Goal: Navigation & Orientation: Find specific page/section

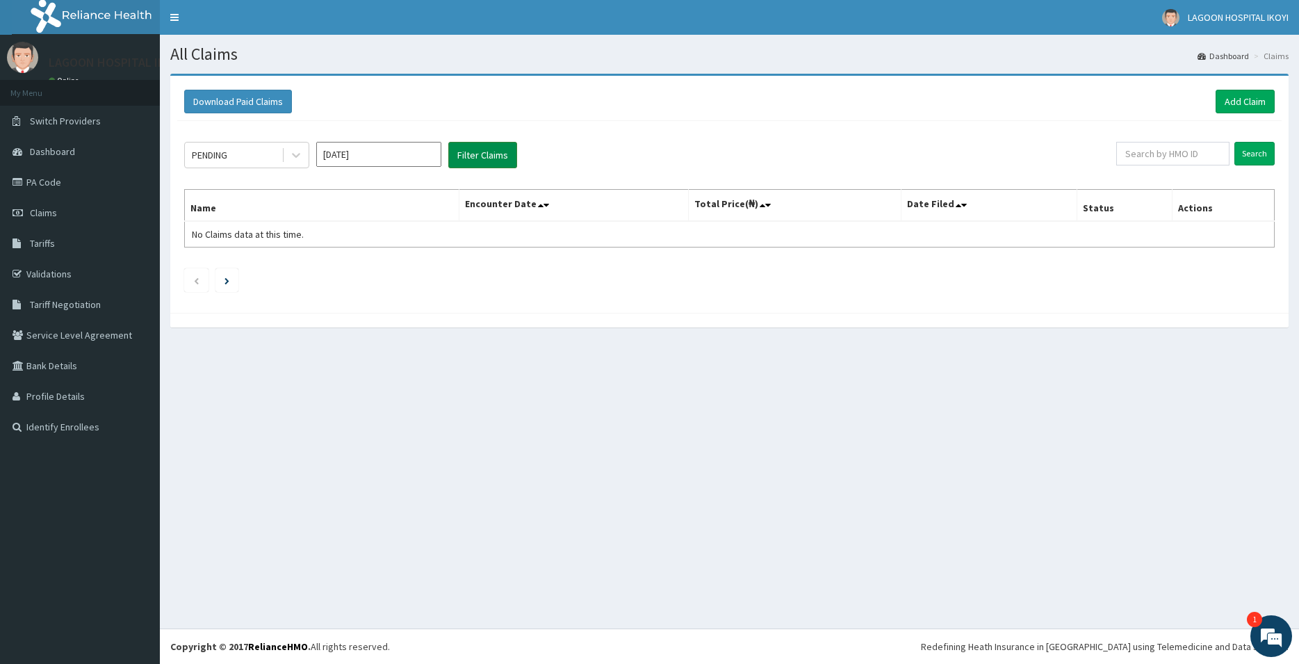
click at [480, 162] on button "Filter Claims" at bounding box center [482, 155] width 69 height 26
click at [49, 181] on link "PA Code" at bounding box center [80, 182] width 160 height 31
click at [41, 178] on link "PA Code" at bounding box center [80, 182] width 160 height 31
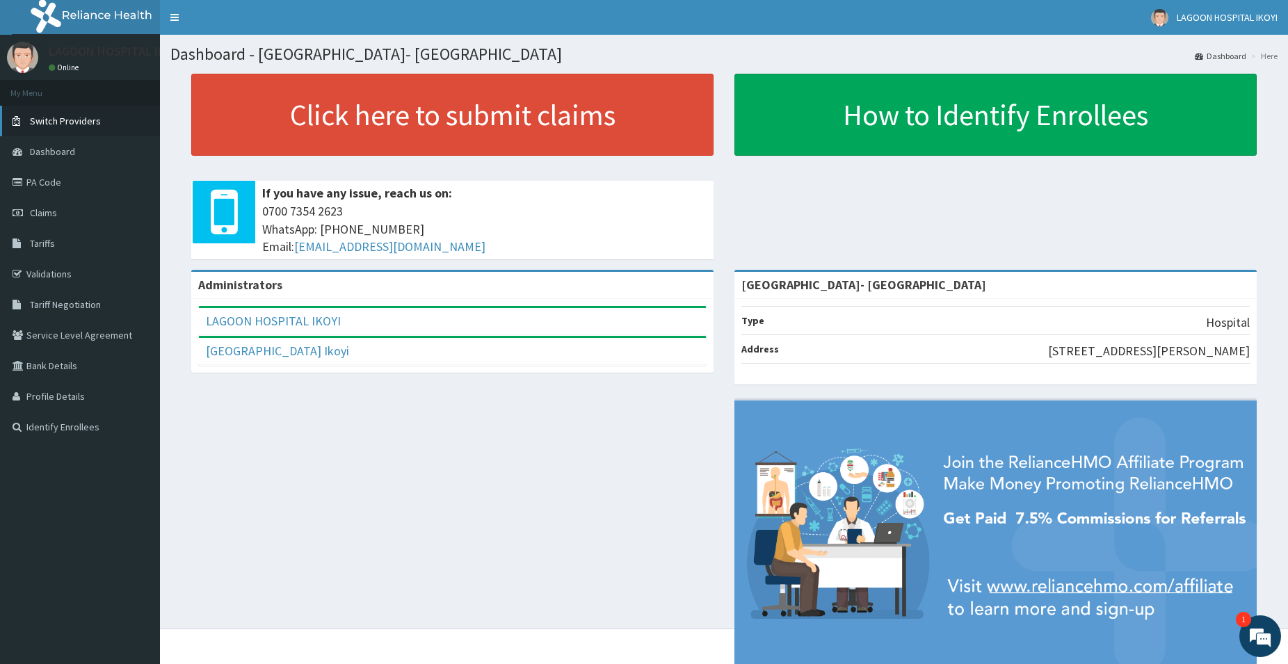
scroll to position [334, 0]
click at [68, 113] on link "Switch Providers" at bounding box center [80, 121] width 160 height 31
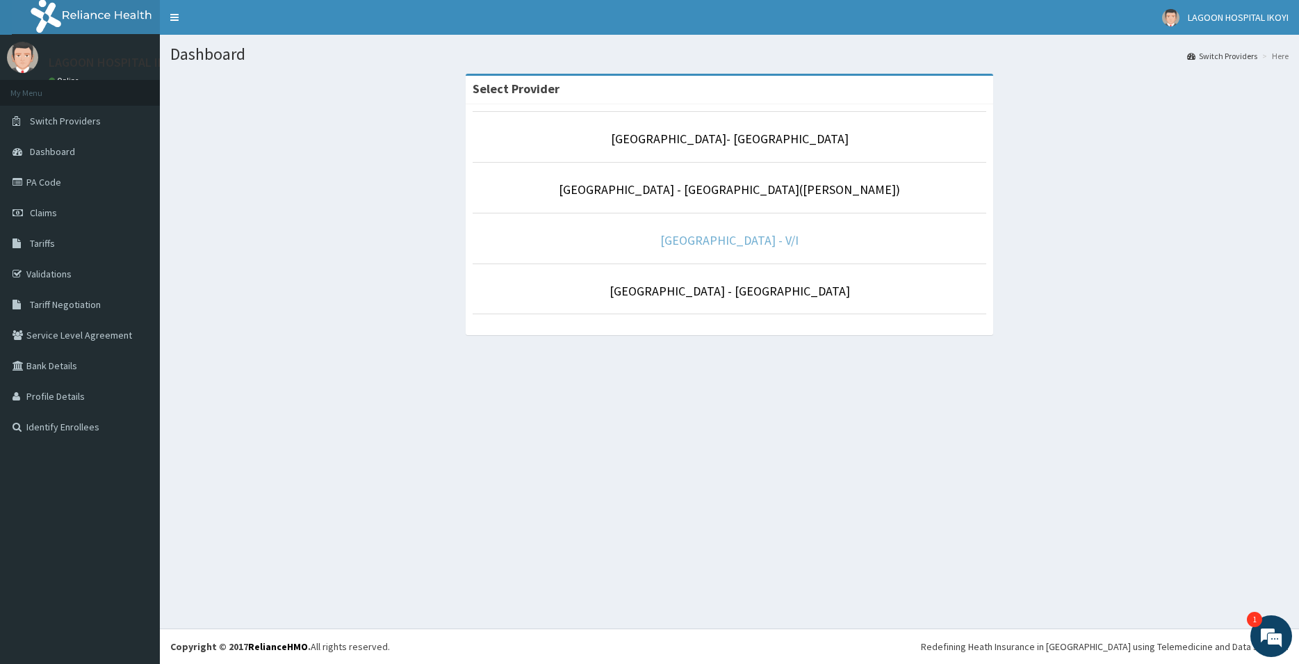
click at [745, 241] on link "Lagoon Hospital - V/I" at bounding box center [729, 240] width 138 height 16
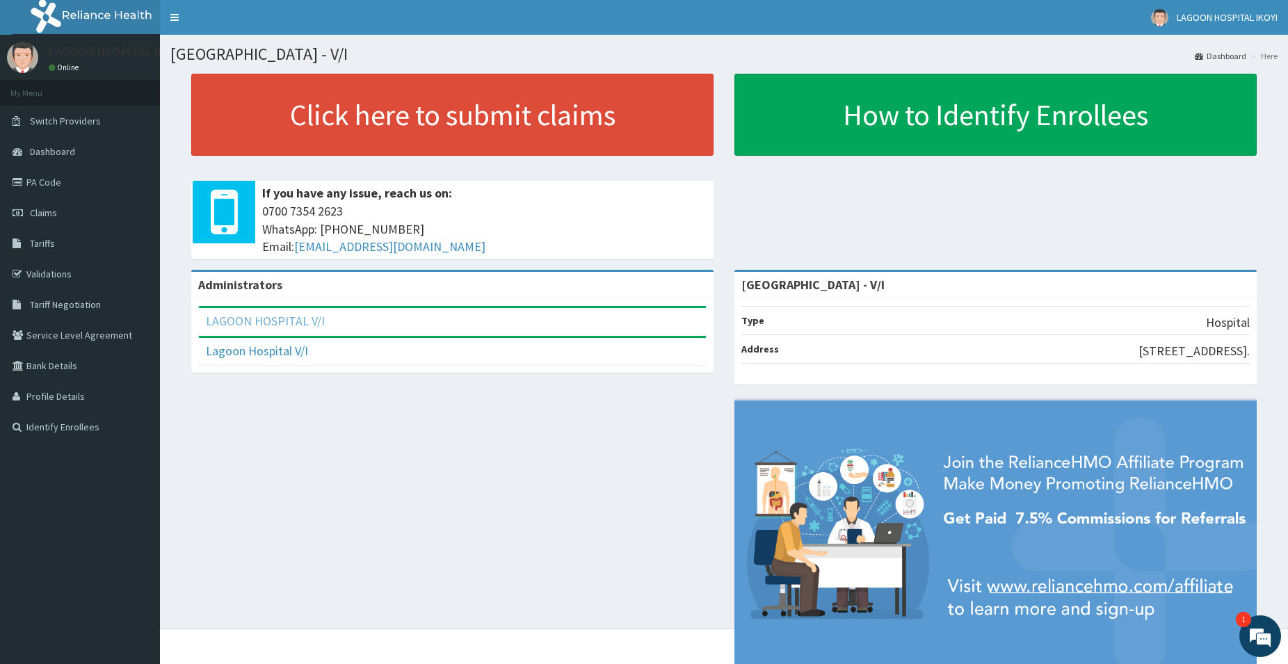
click at [273, 318] on link "LAGOON HOSPITAL V/I" at bounding box center [265, 321] width 119 height 16
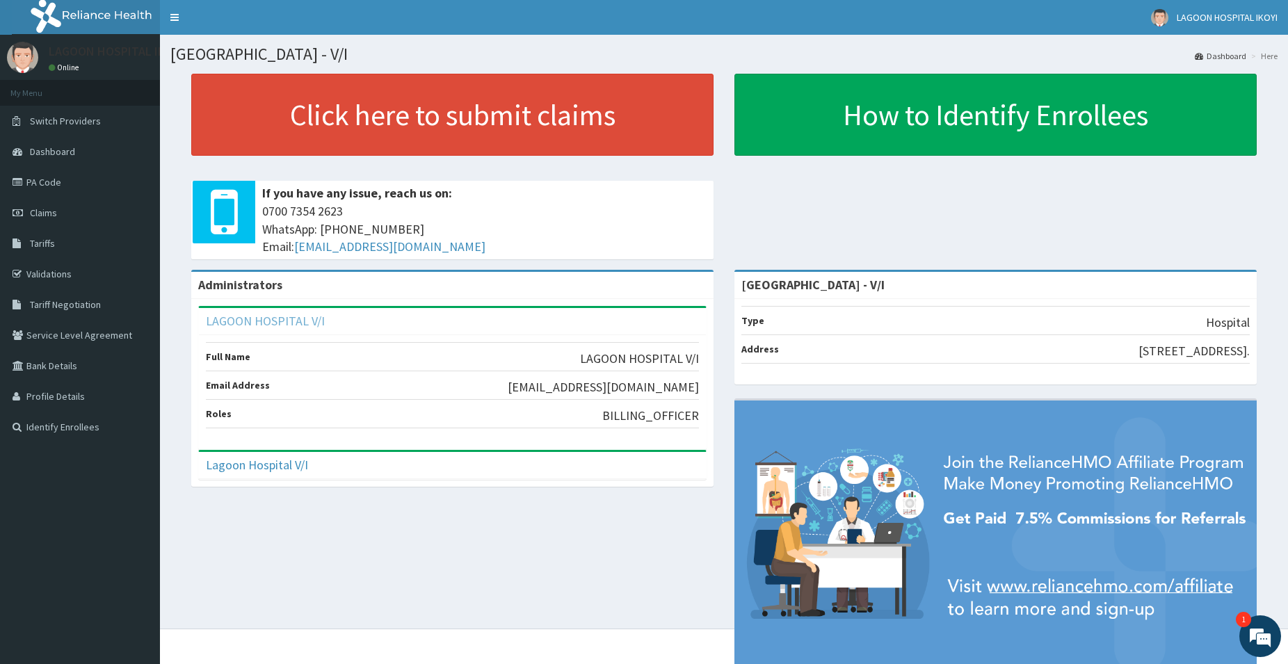
click at [259, 317] on link "LAGOON HOSPITAL V/I" at bounding box center [265, 321] width 119 height 16
click at [61, 179] on link "PA Code" at bounding box center [80, 182] width 160 height 31
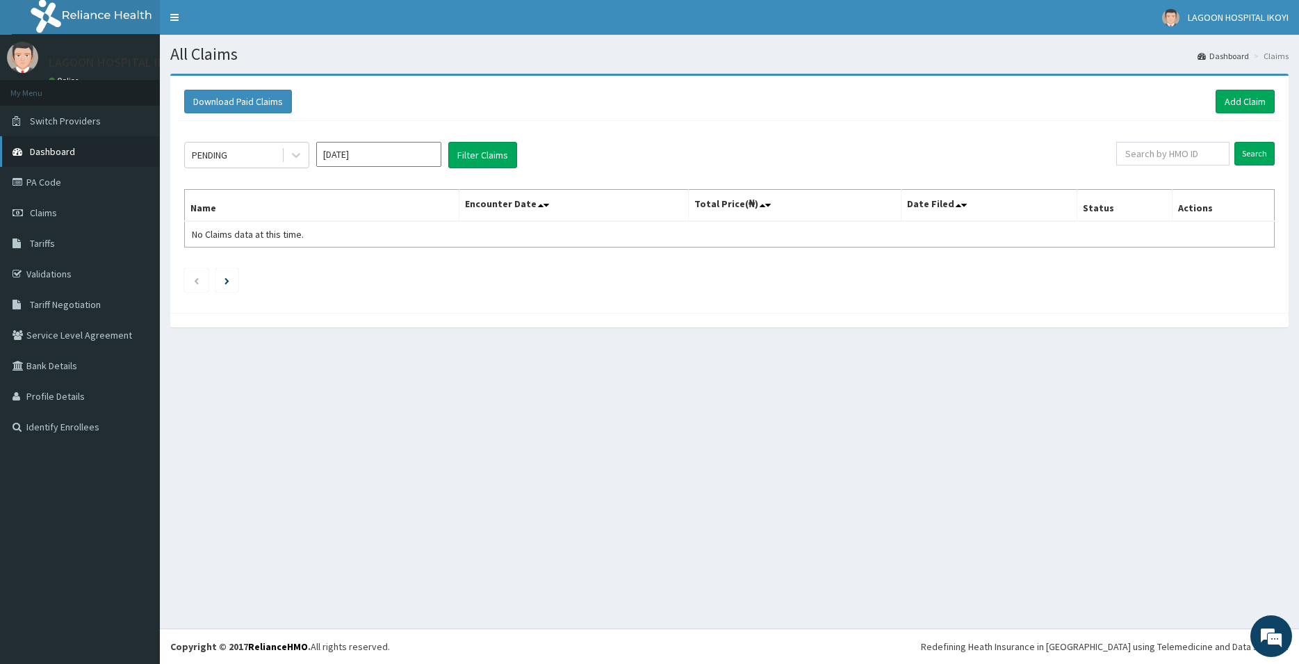
click at [70, 149] on span "Dashboard" at bounding box center [52, 151] width 45 height 13
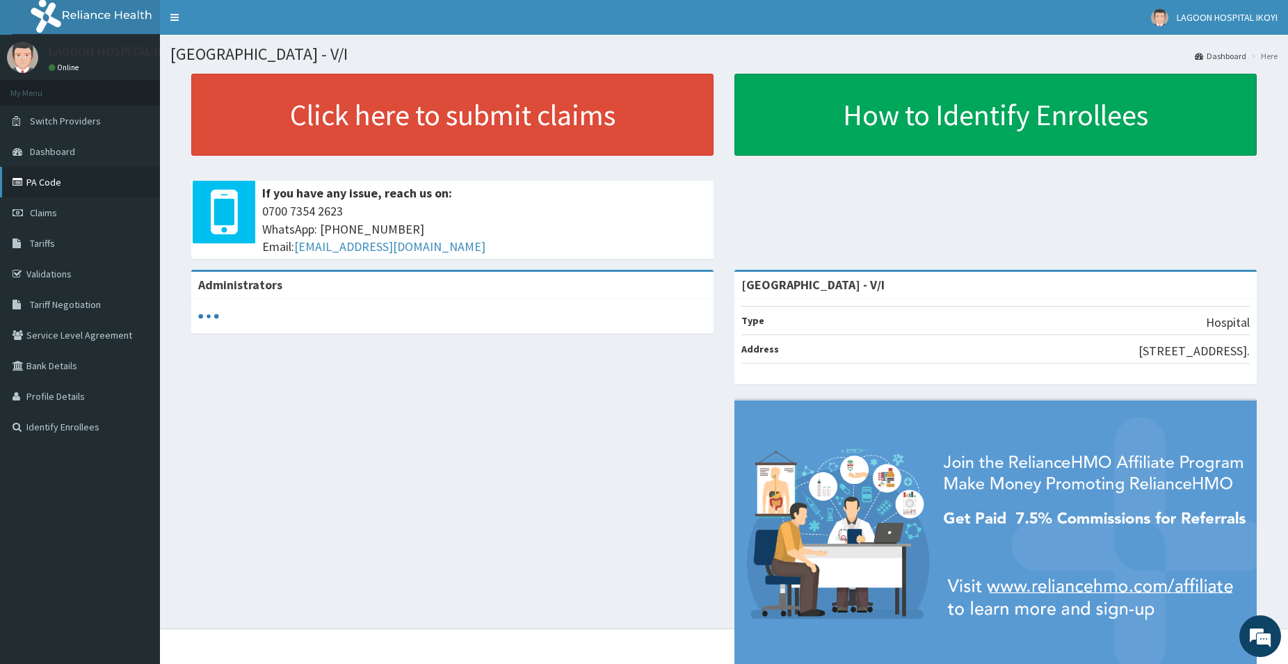
click at [52, 183] on link "PA Code" at bounding box center [80, 182] width 160 height 31
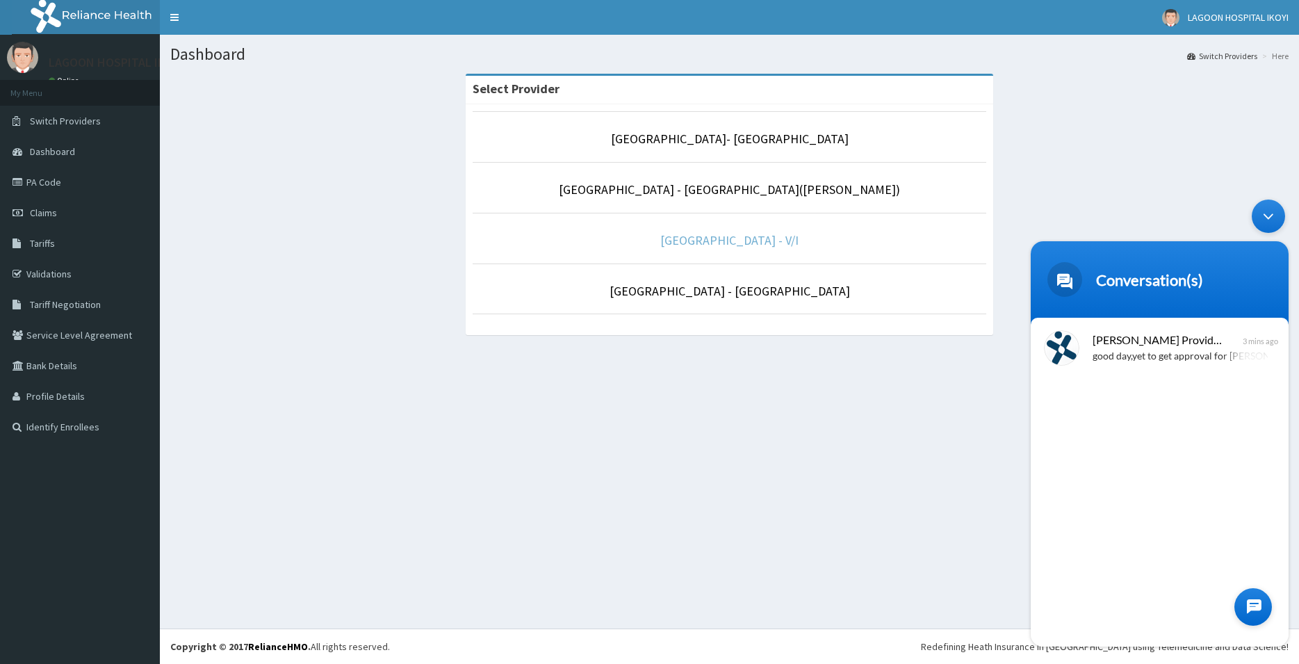
drag, startPoint x: 711, startPoint y: 281, endPoint x: 712, endPoint y: 237, distance: 43.8
click at [711, 270] on li "[GEOGRAPHIC_DATA] - [GEOGRAPHIC_DATA]" at bounding box center [730, 288] width 514 height 51
click at [704, 245] on link "[GEOGRAPHIC_DATA] - V/I" at bounding box center [729, 240] width 138 height 16
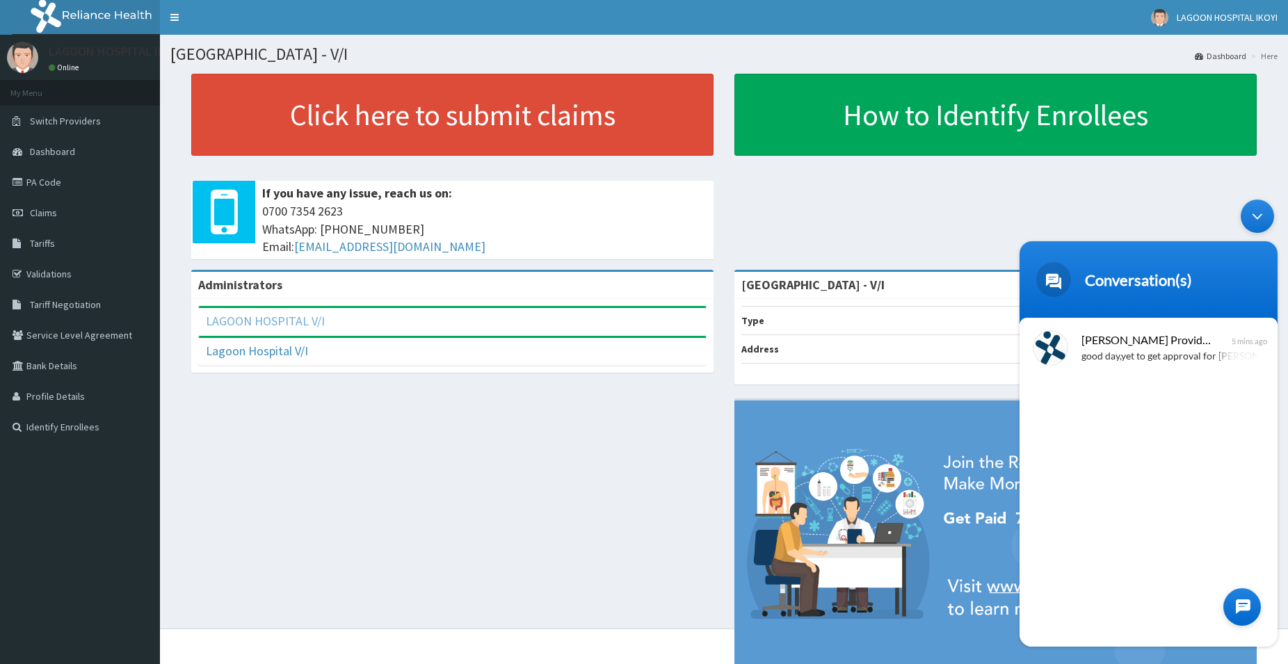
click at [288, 318] on link "LAGOON HOSPITAL V/I" at bounding box center [265, 321] width 119 height 16
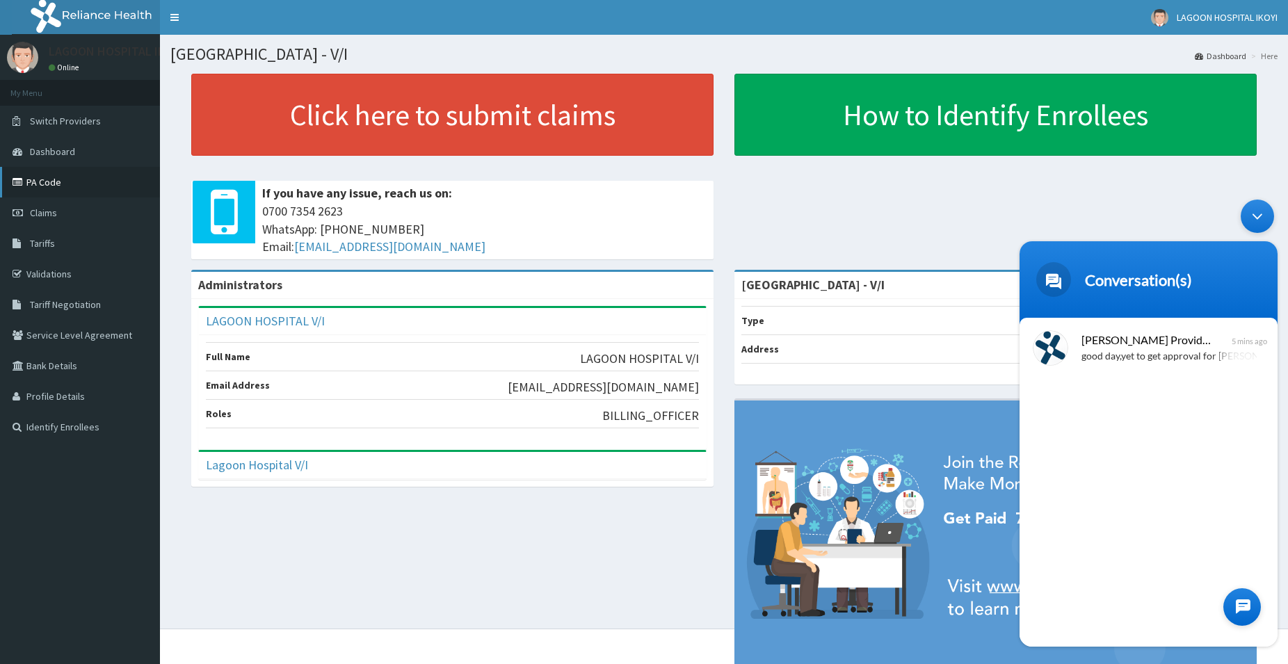
click at [56, 183] on link "PA Code" at bounding box center [80, 182] width 160 height 31
